Goal: Check status: Check status

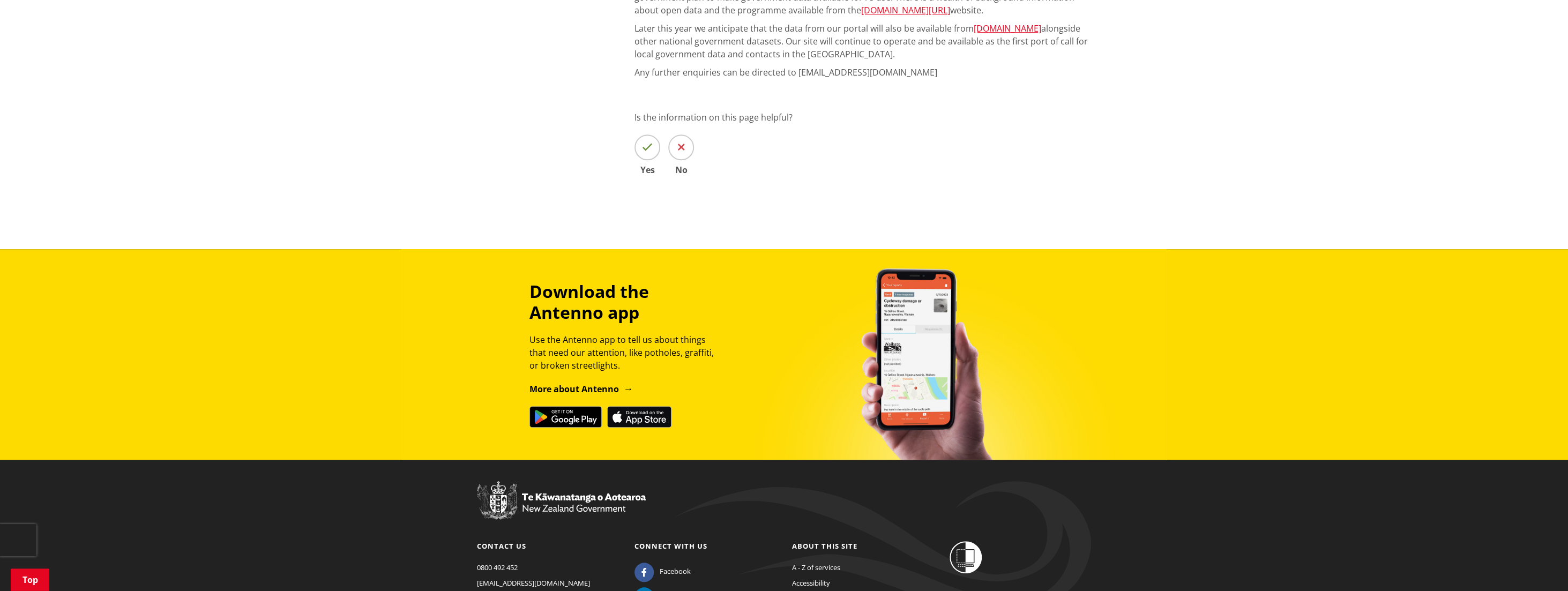
scroll to position [248, 0]
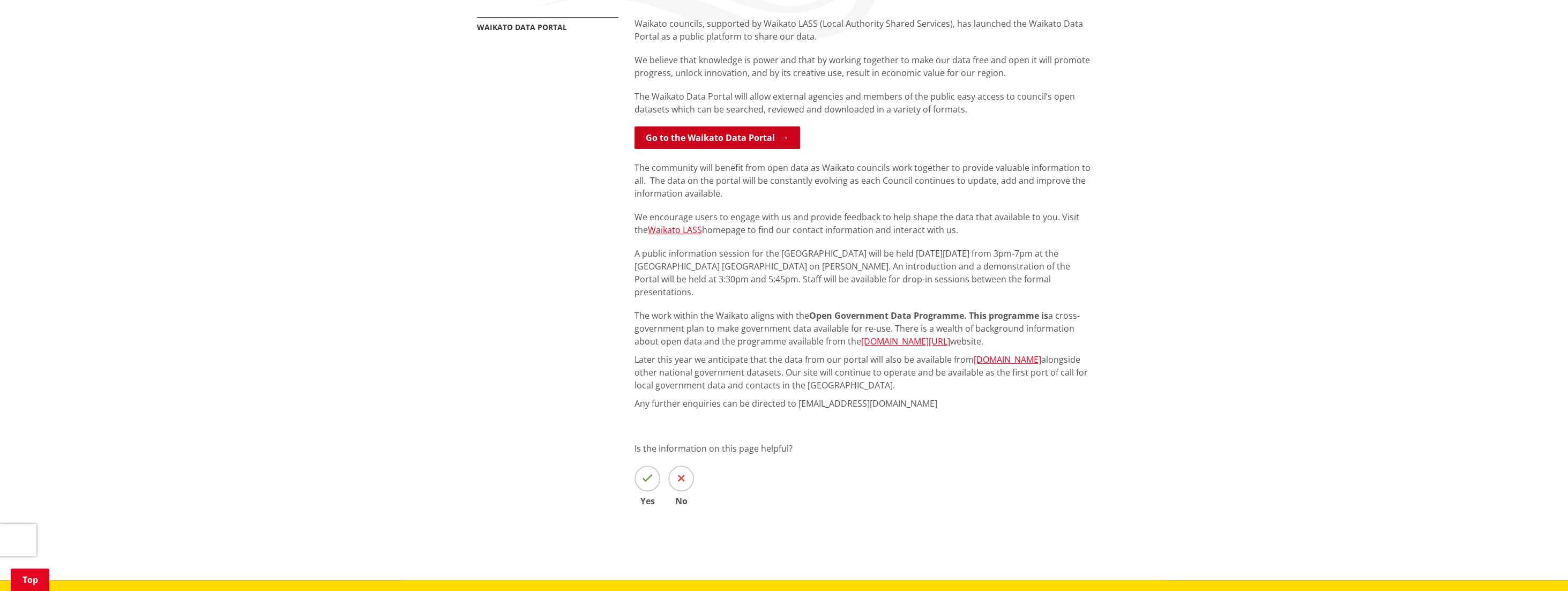
click at [749, 127] on link "Go to the Waikato Data Portal" at bounding box center [717, 138] width 166 height 23
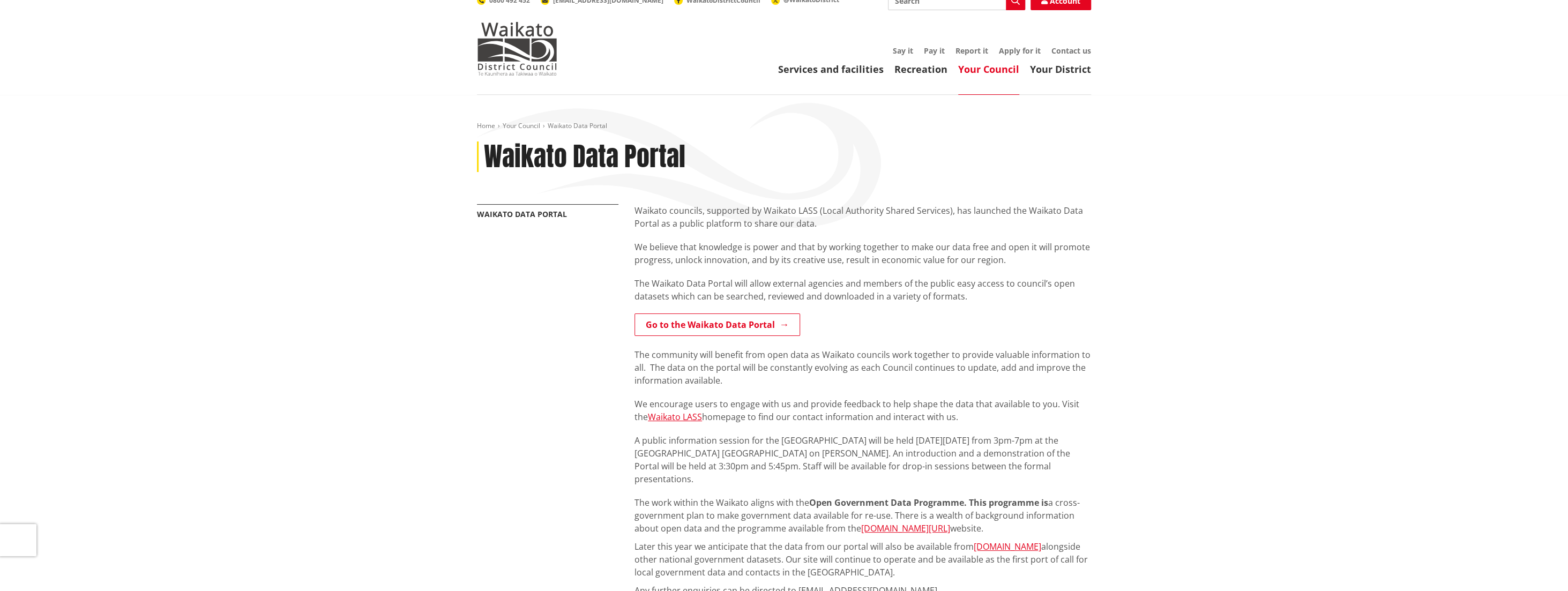
scroll to position [0, 0]
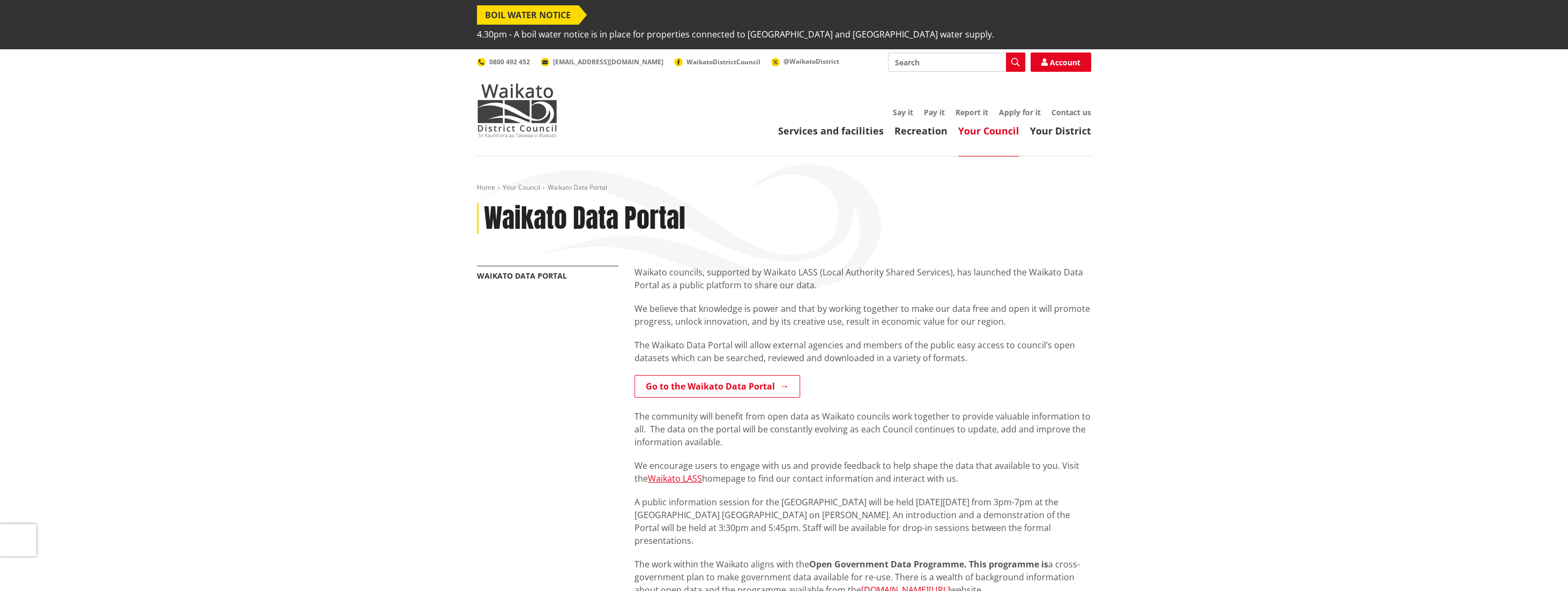
click at [943, 52] on input "Search" at bounding box center [956, 62] width 137 height 19
type input "consent tracker"
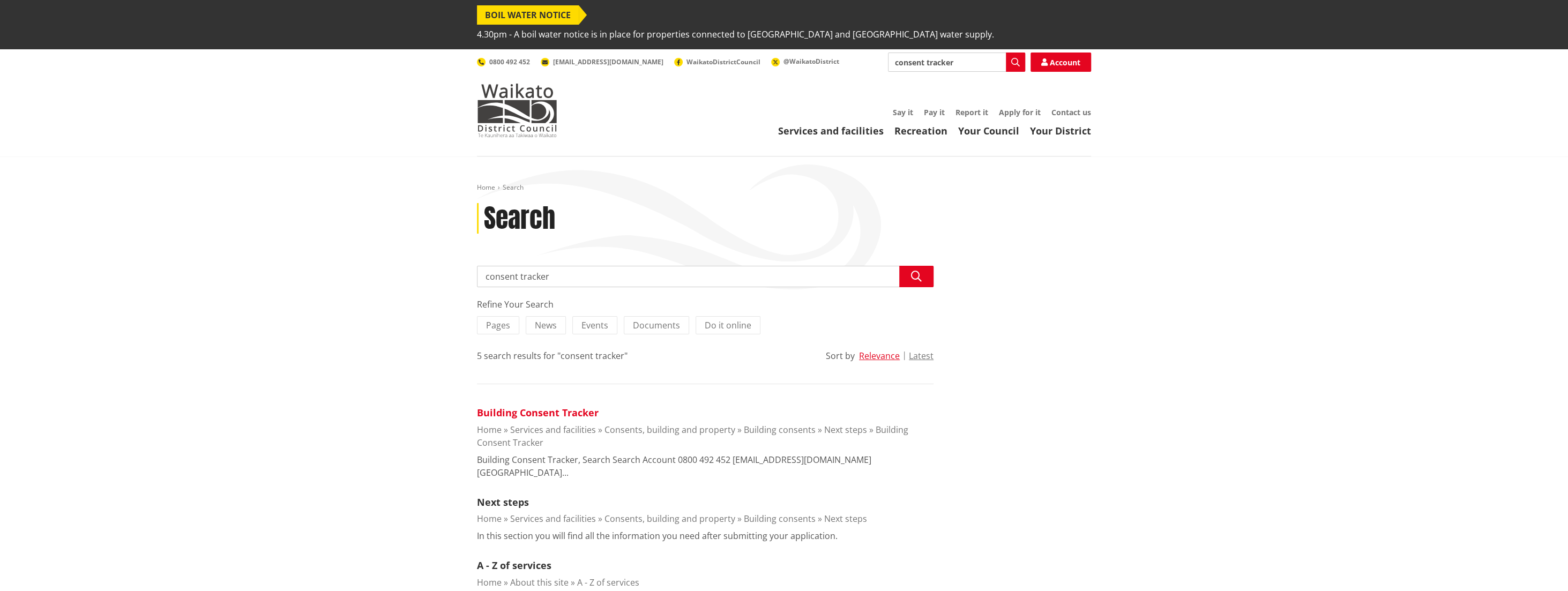
click at [539, 406] on link "Building Consent Tracker" at bounding box center [538, 412] width 122 height 13
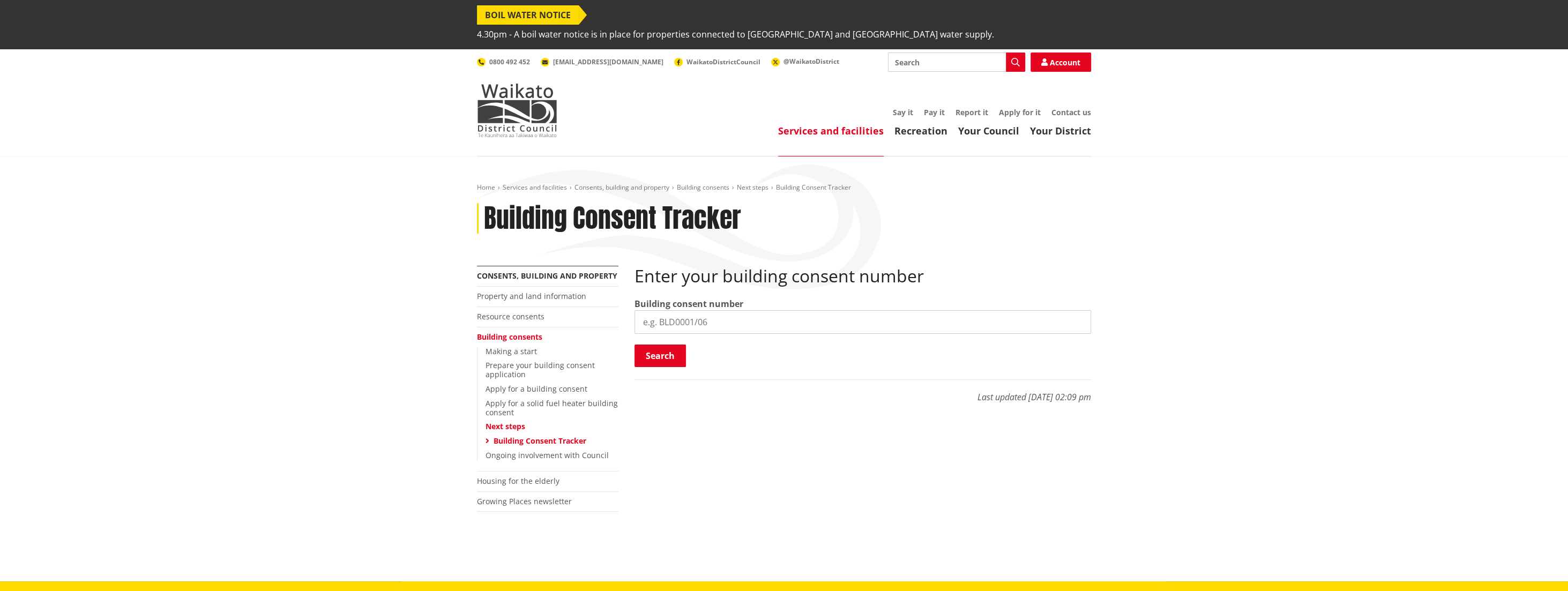
click at [772, 310] on input "search" at bounding box center [863, 322] width 457 height 24
